Goal: Find specific page/section: Find specific page/section

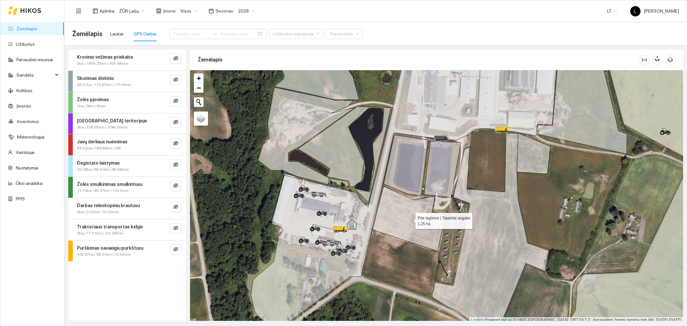
scroll to position [2, 0]
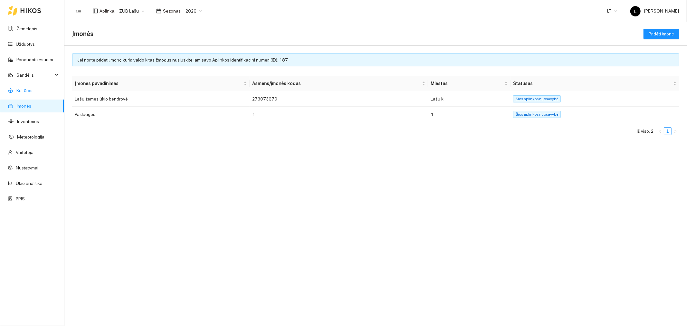
click at [27, 93] on link "Kultūros" at bounding box center [24, 90] width 16 height 5
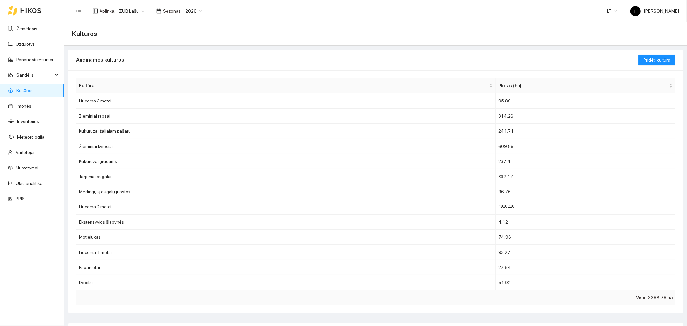
click at [197, 11] on span "2026" at bounding box center [194, 11] width 17 height 10
click at [192, 71] on div "2025" at bounding box center [193, 74] width 17 height 7
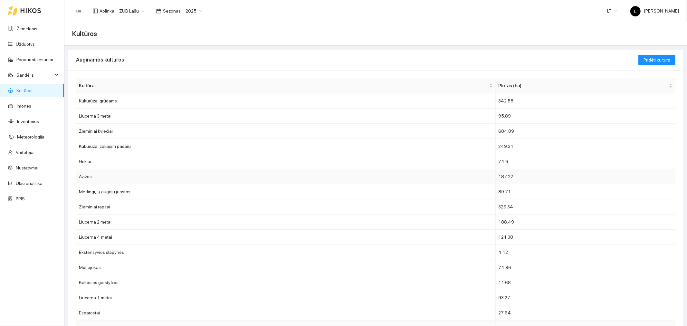
scroll to position [143, 0]
